Goal: Navigation & Orientation: Find specific page/section

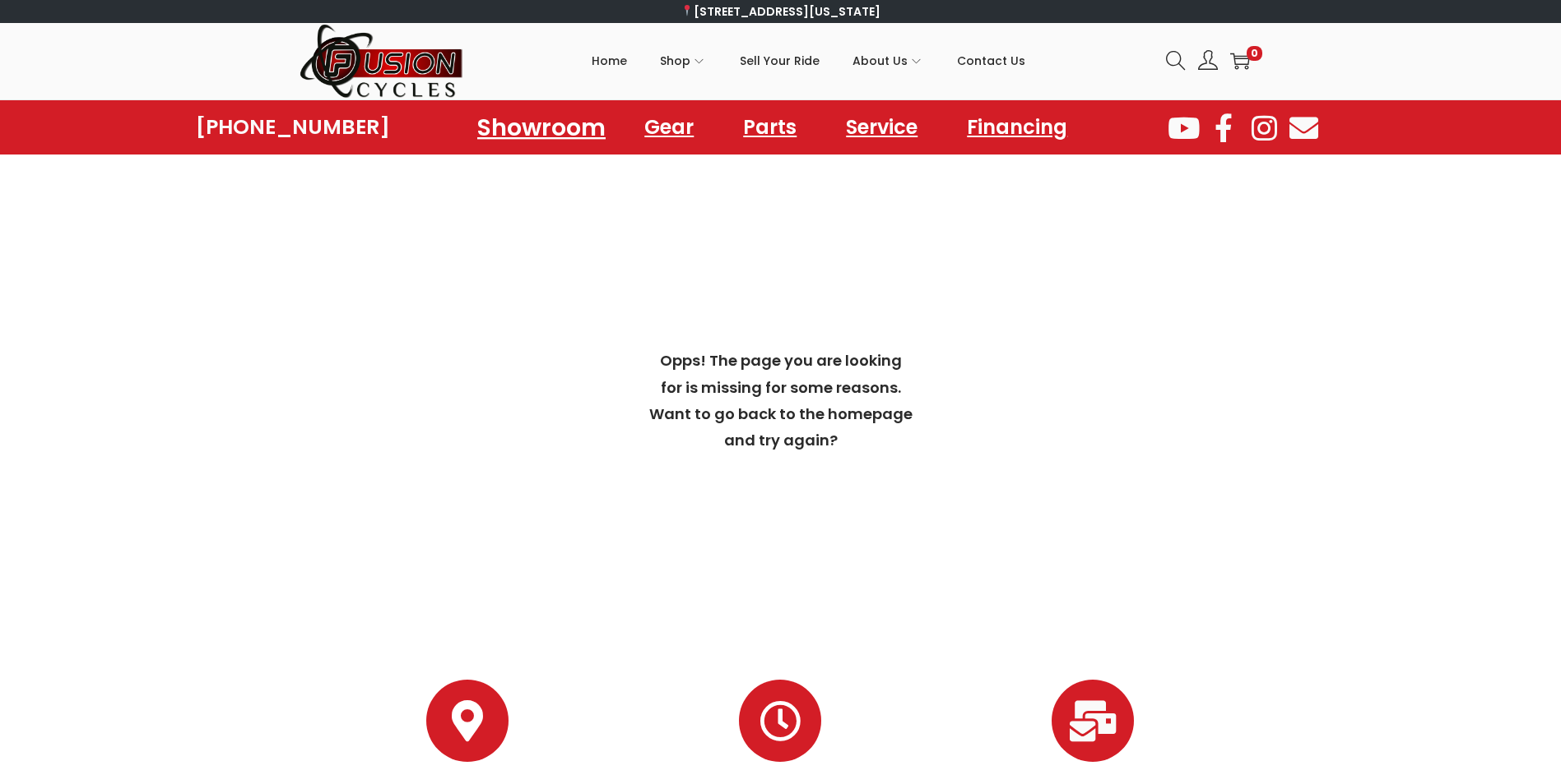
click at [551, 127] on link "Showroom" at bounding box center [541, 127] width 168 height 45
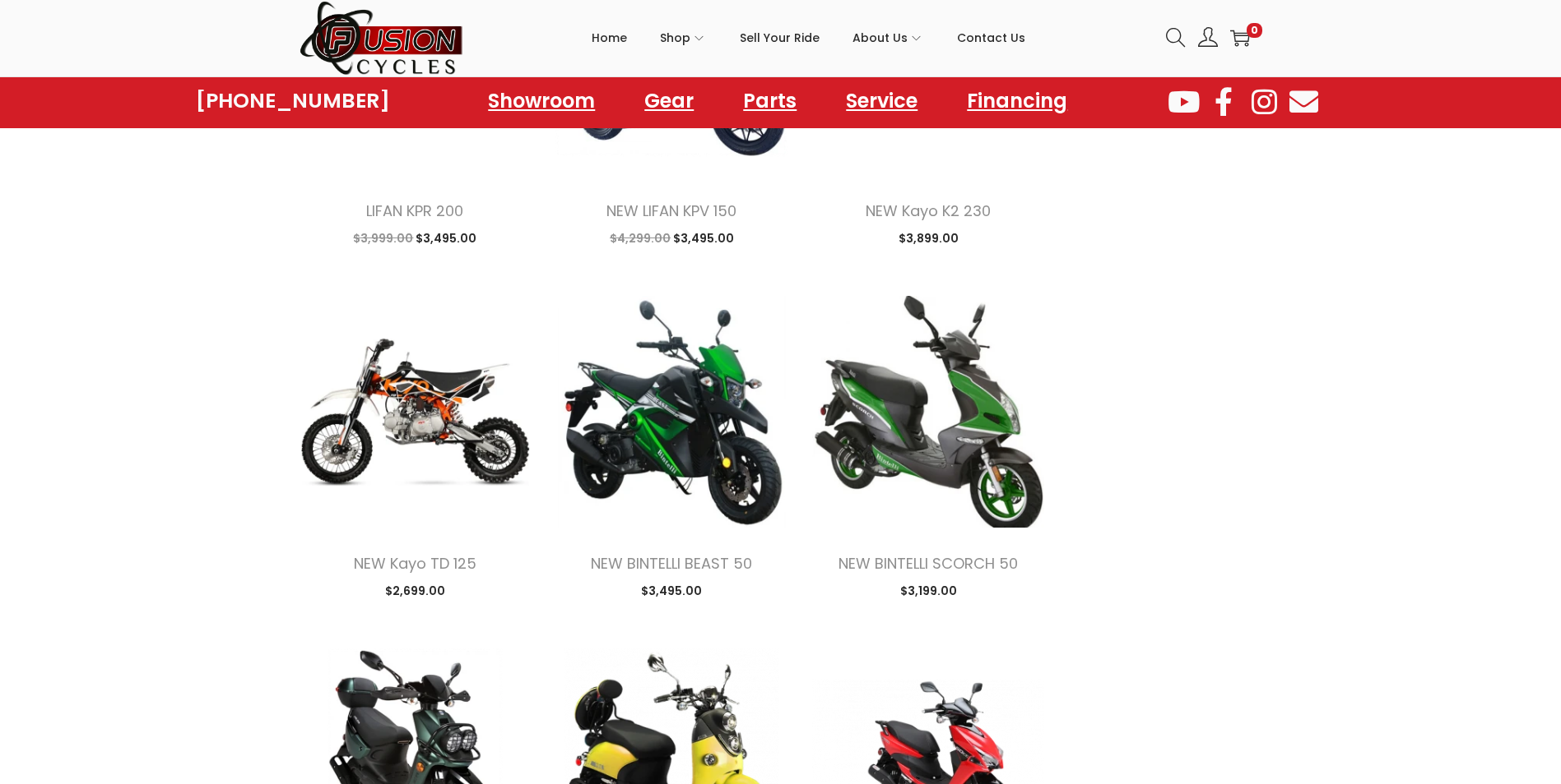
scroll to position [1809, 0]
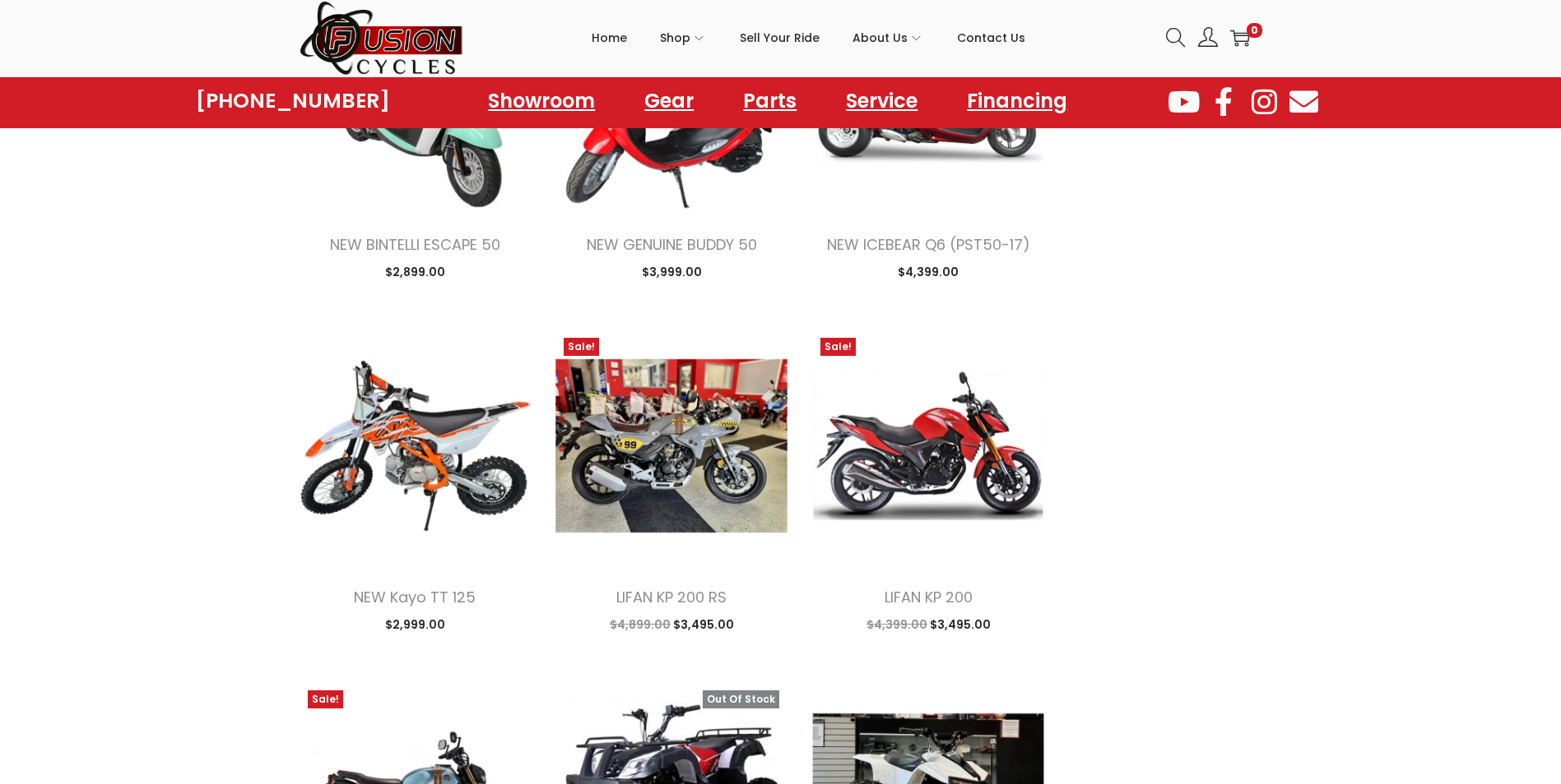
scroll to position [3207, 0]
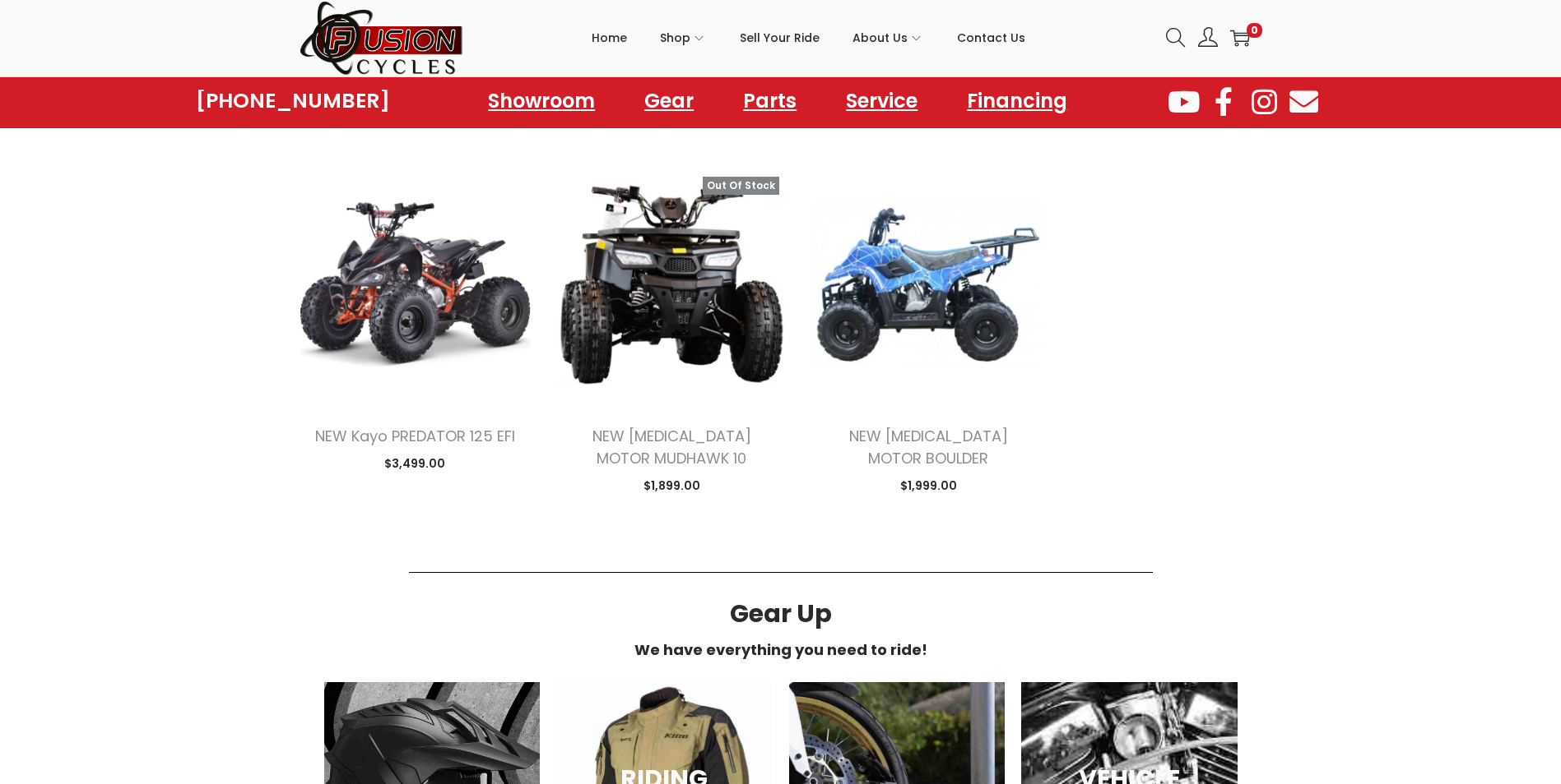
scroll to position [5344, 0]
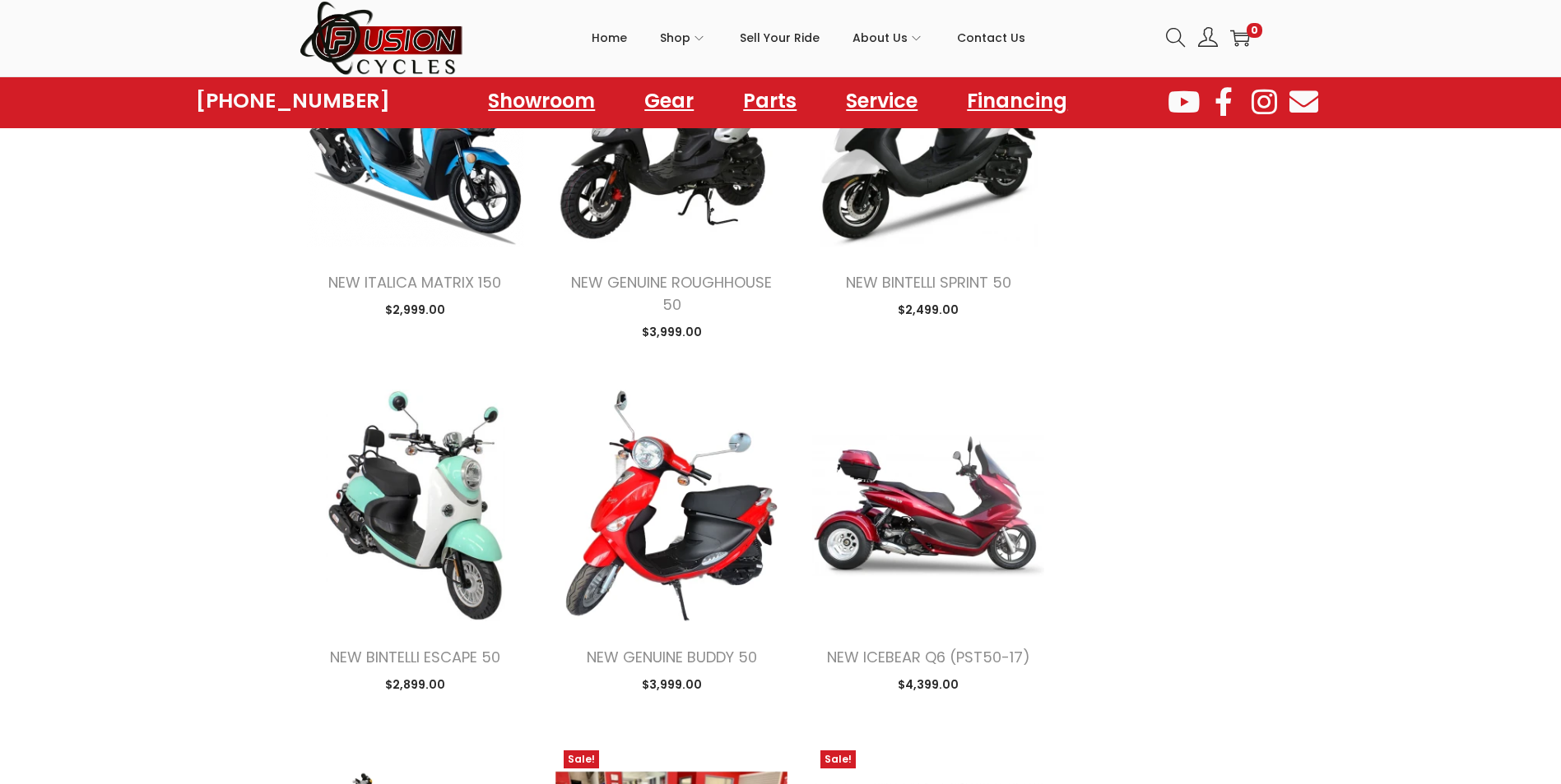
scroll to position [2761, 0]
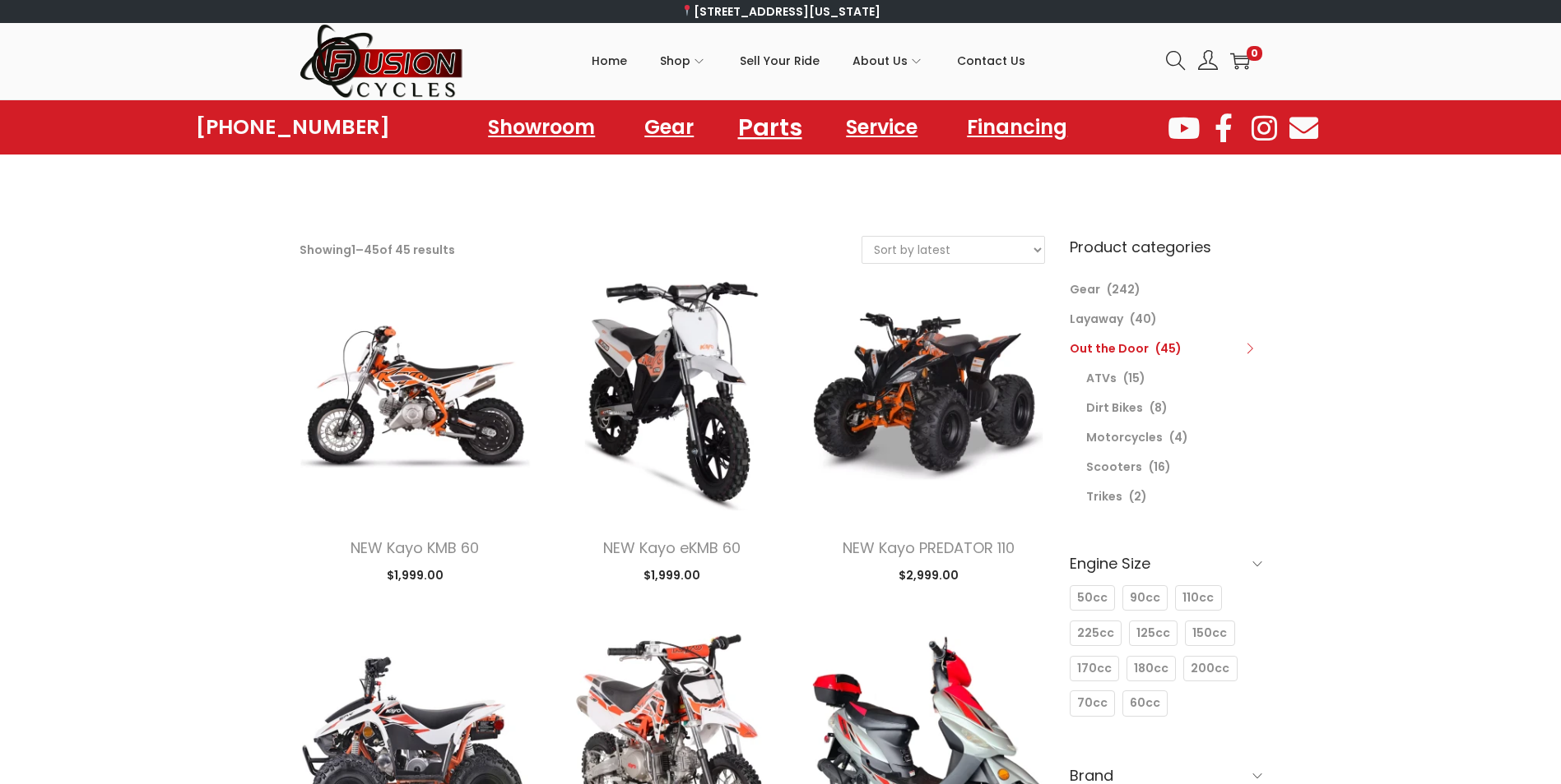
click at [778, 127] on link "Parts" at bounding box center [771, 127] width 104 height 45
